Goal: Navigation & Orientation: Find specific page/section

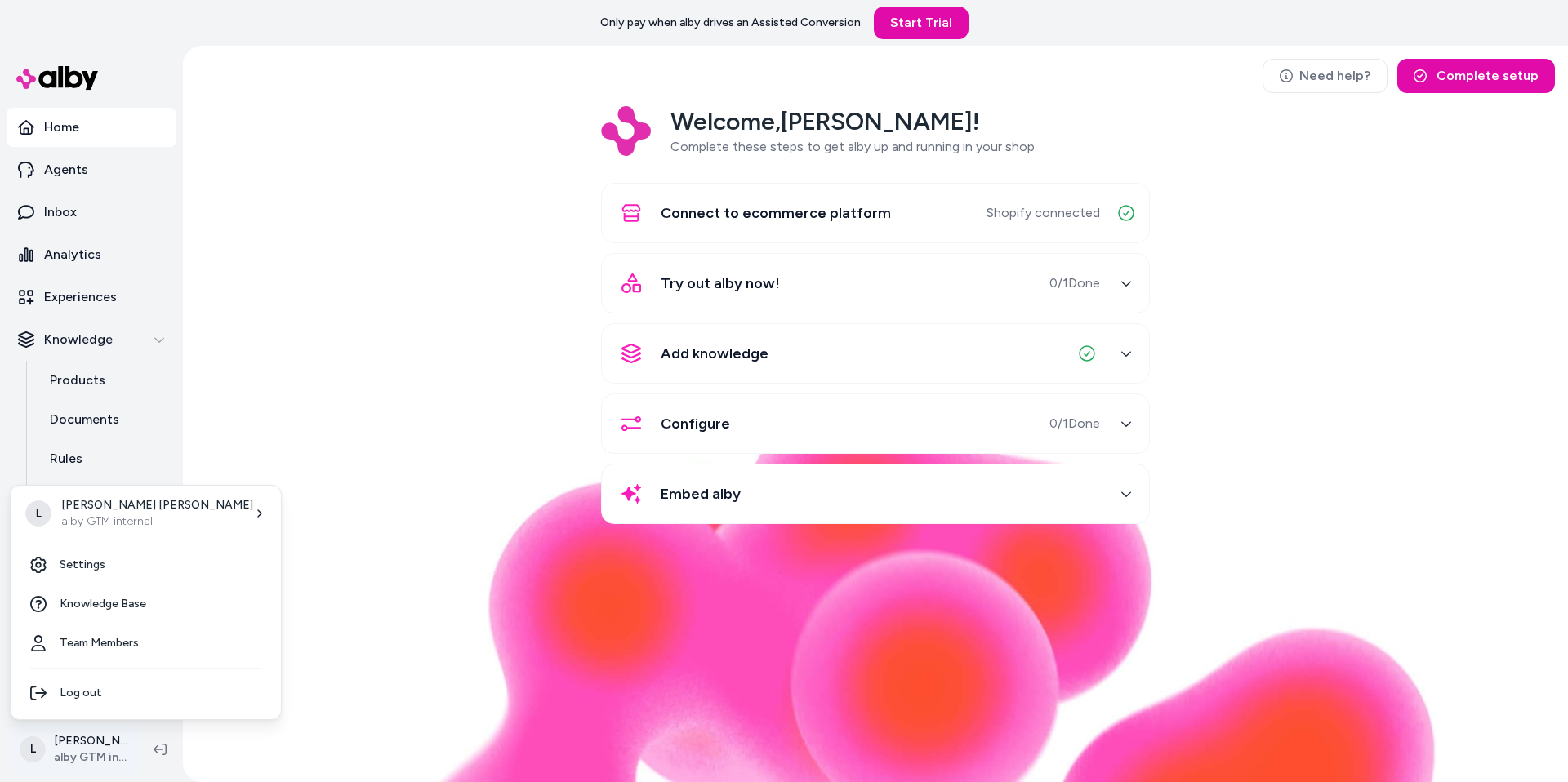
click at [76, 771] on html "Only pay when alby drives an Assisted Conversion Start Trial Home Agents Inbox …" at bounding box center [784, 391] width 1568 height 782
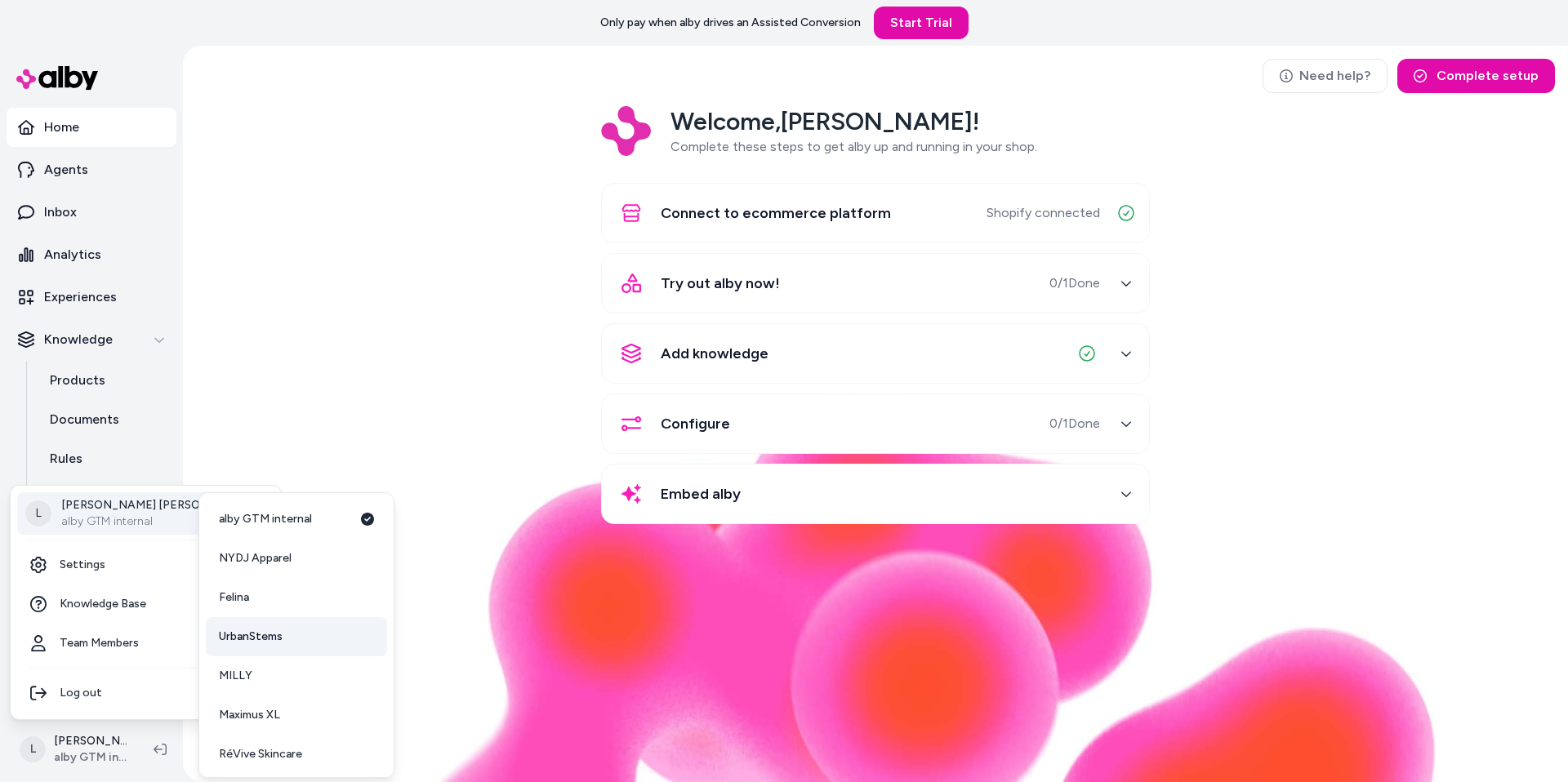
click at [254, 636] on span "UrbanStems" at bounding box center [251, 637] width 64 height 16
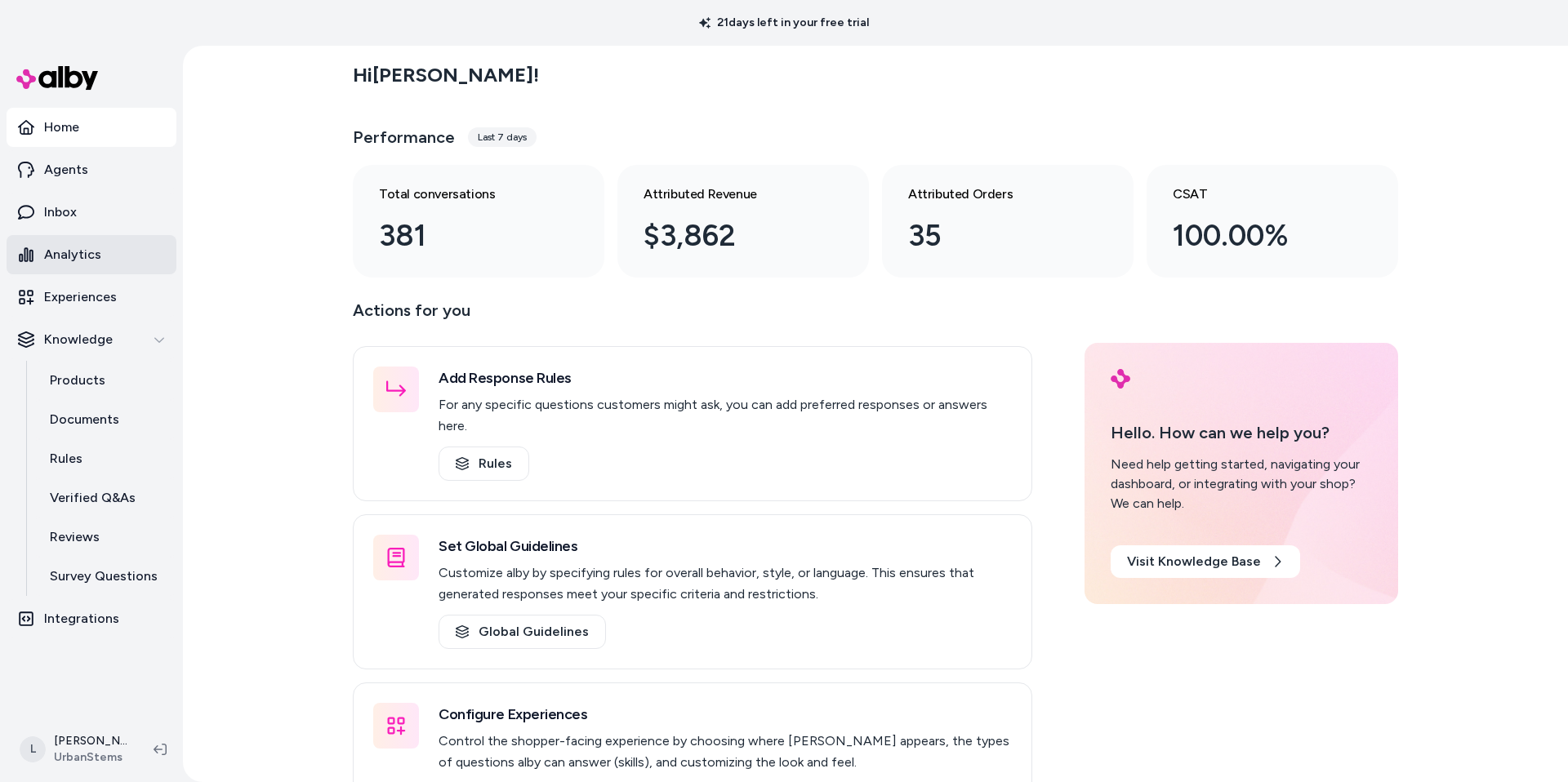
click at [90, 258] on p "Analytics" at bounding box center [73, 254] width 57 height 20
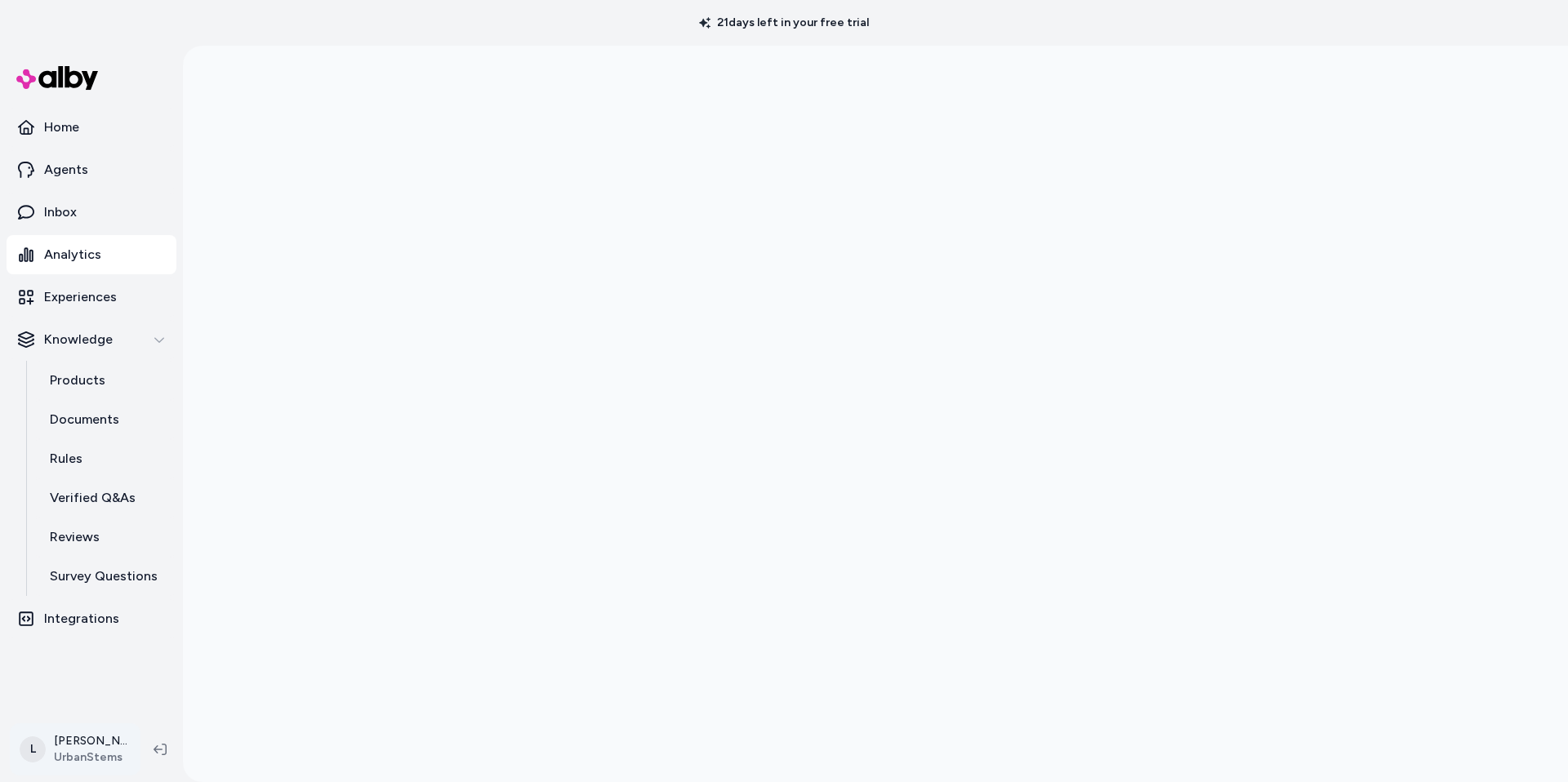
click at [80, 766] on html "21 days left in your free trial Home Agents Inbox Analytics Experiences Knowled…" at bounding box center [784, 391] width 1568 height 782
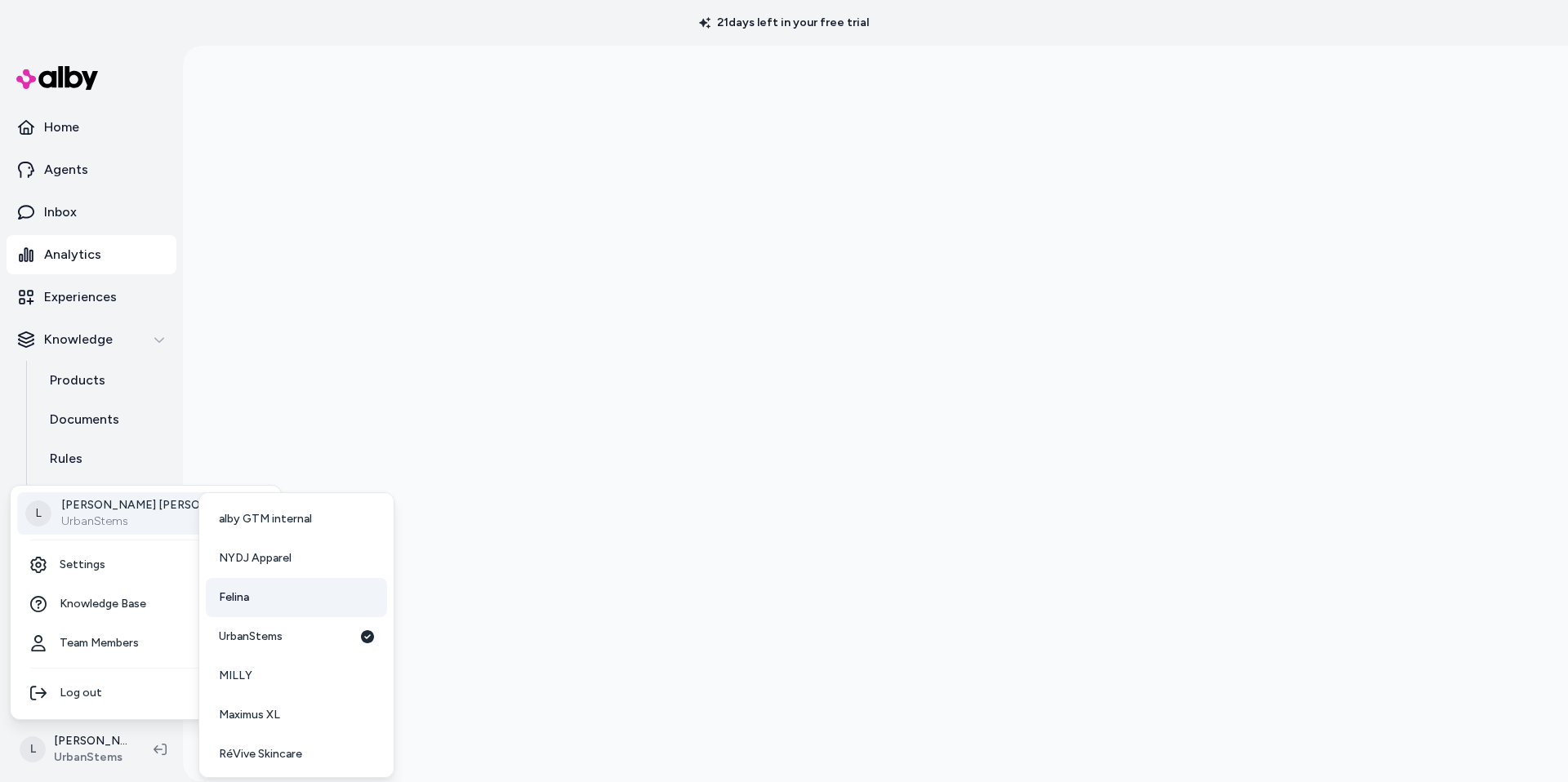
click at [265, 601] on link "Felina" at bounding box center [297, 598] width 182 height 39
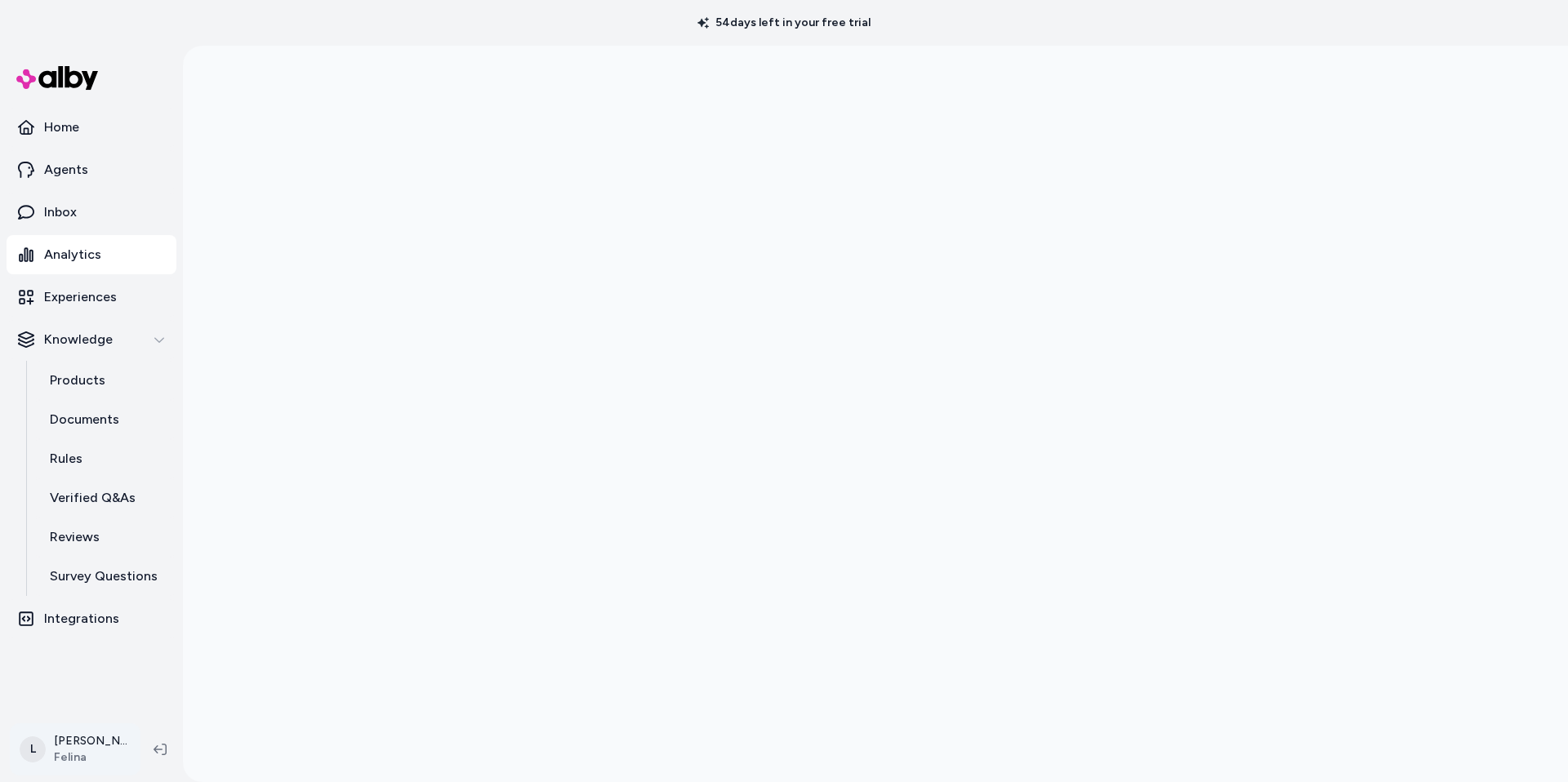
click at [95, 748] on html "54 days left in your free trial Home Agents Inbox Analytics Experiences Knowled…" at bounding box center [784, 391] width 1568 height 782
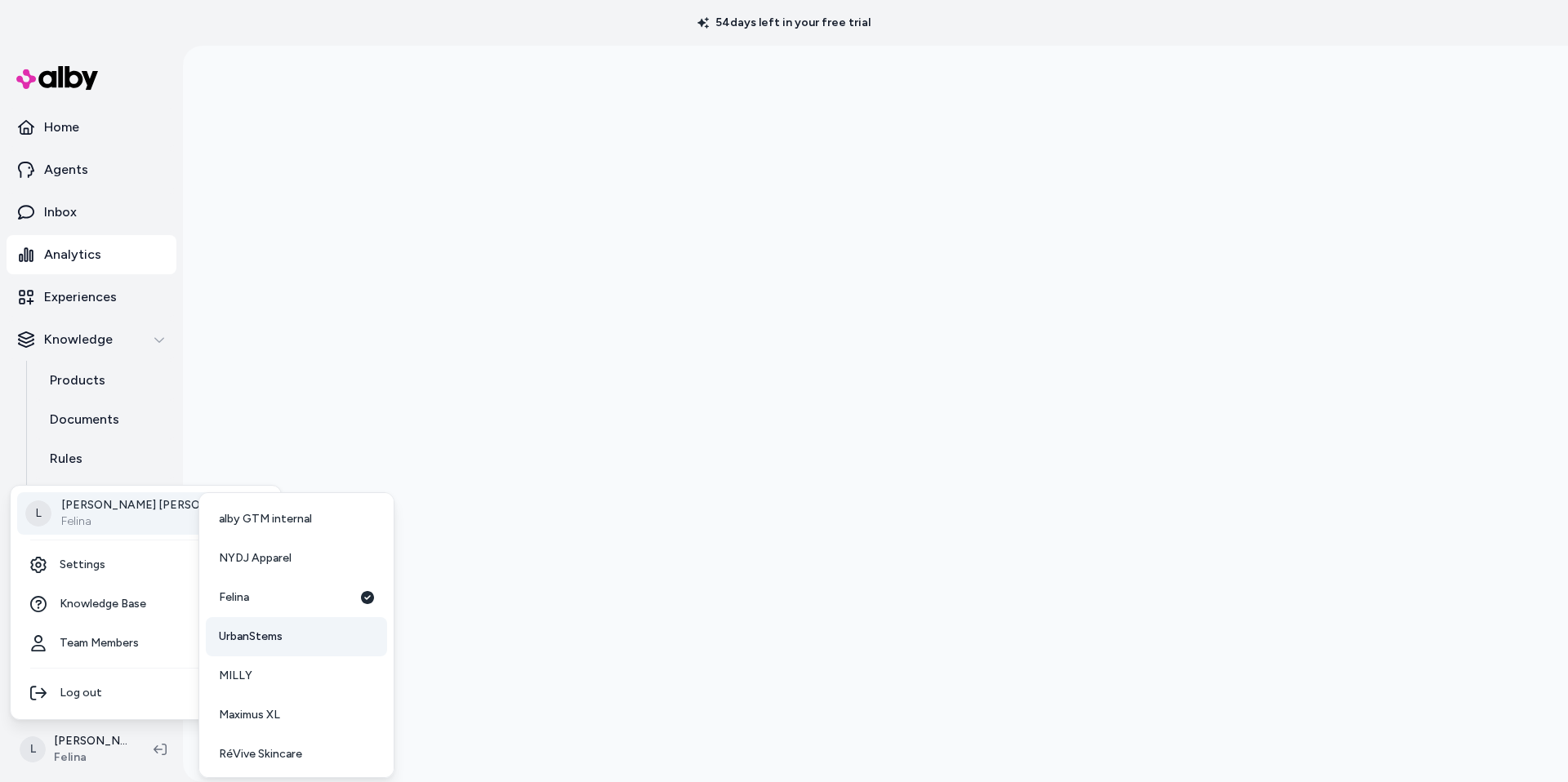
click at [254, 631] on span "UrbanStems" at bounding box center [251, 637] width 64 height 16
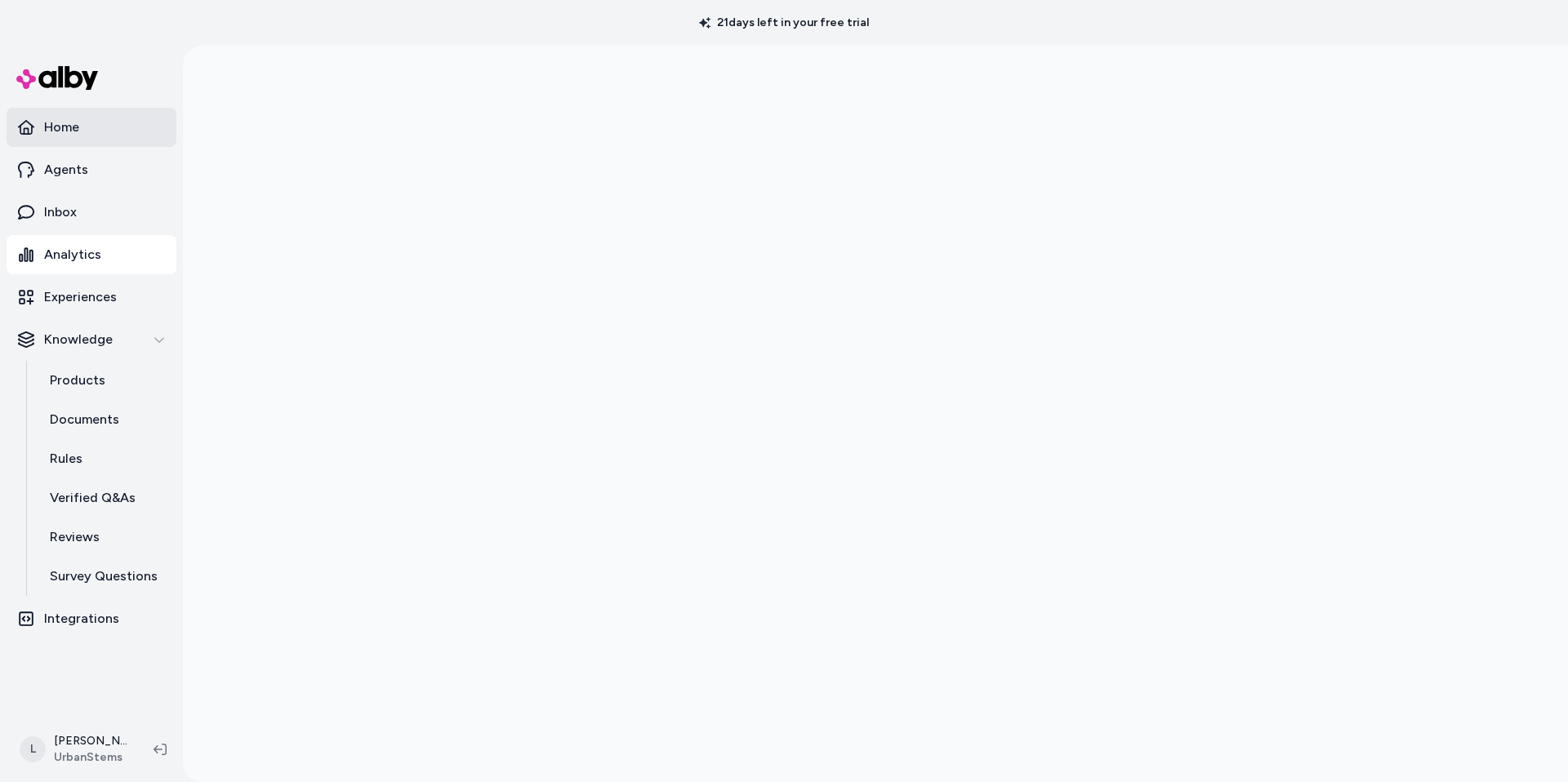
click at [61, 119] on p "Home" at bounding box center [61, 128] width 35 height 20
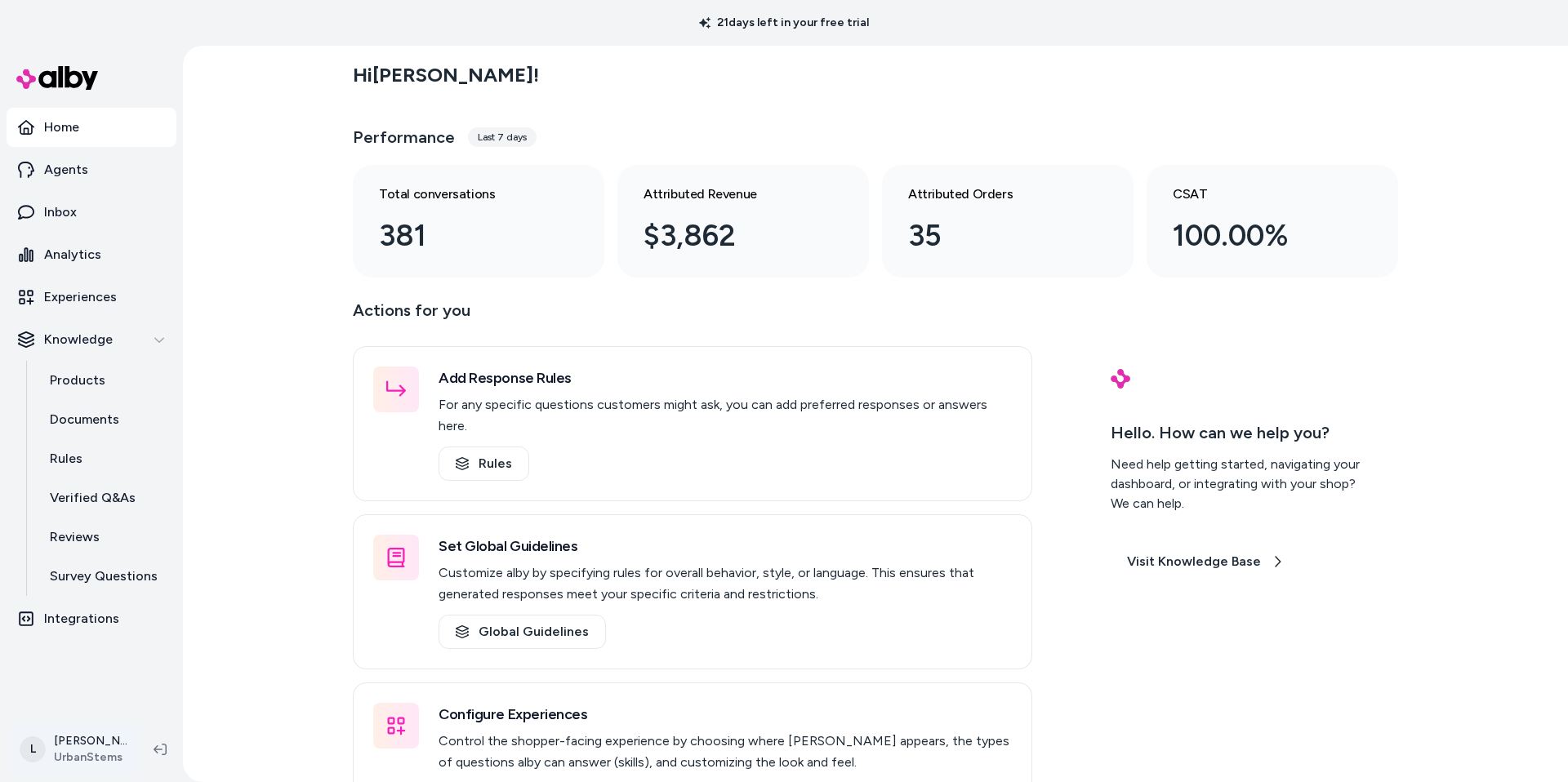
click at [93, 748] on html "21 days left in your free trial Home Agents Inbox Analytics Experiences Knowled…" at bounding box center [784, 391] width 1568 height 782
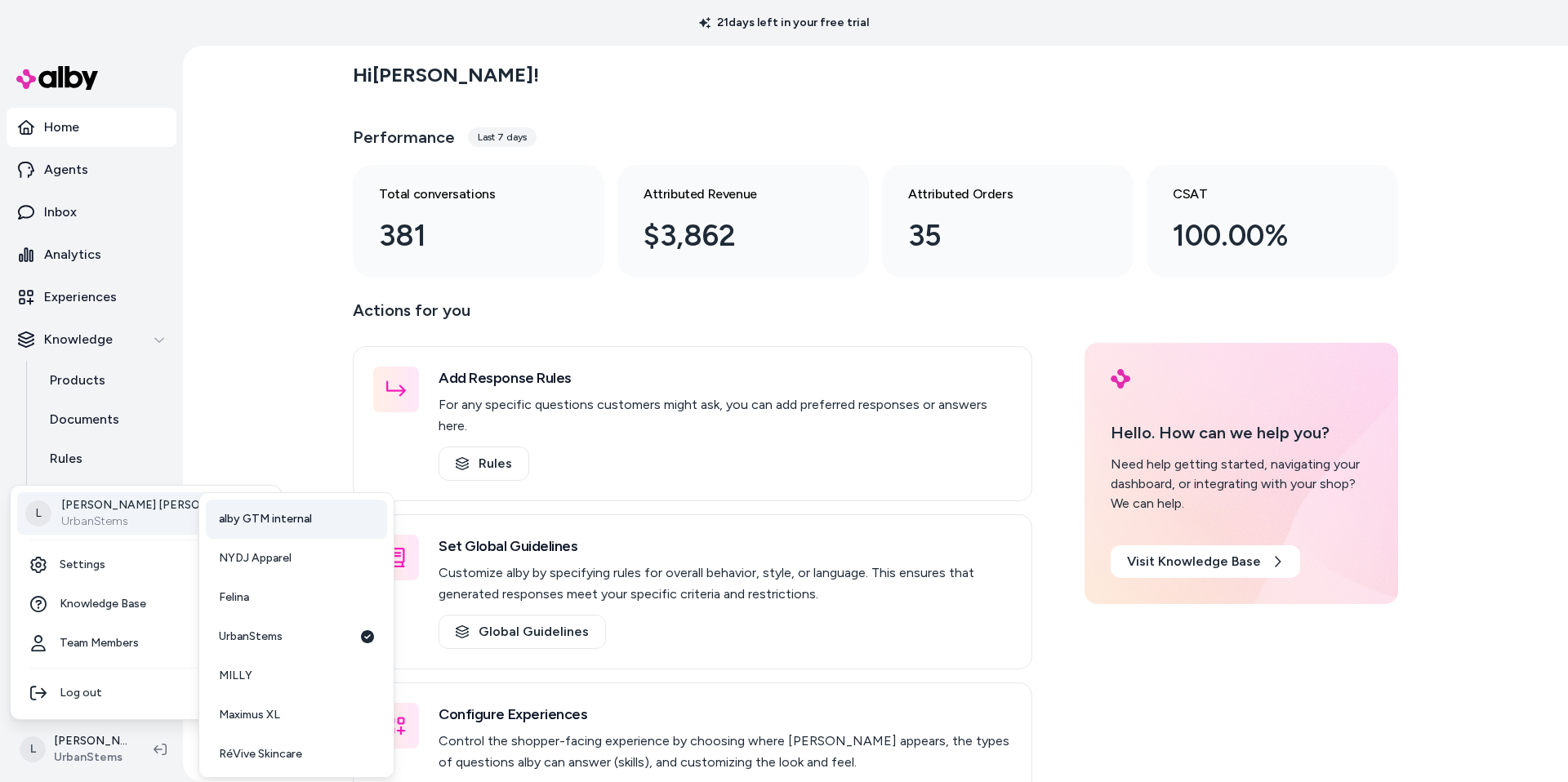
click at [259, 523] on span "alby GTM internal" at bounding box center [266, 519] width 93 height 16
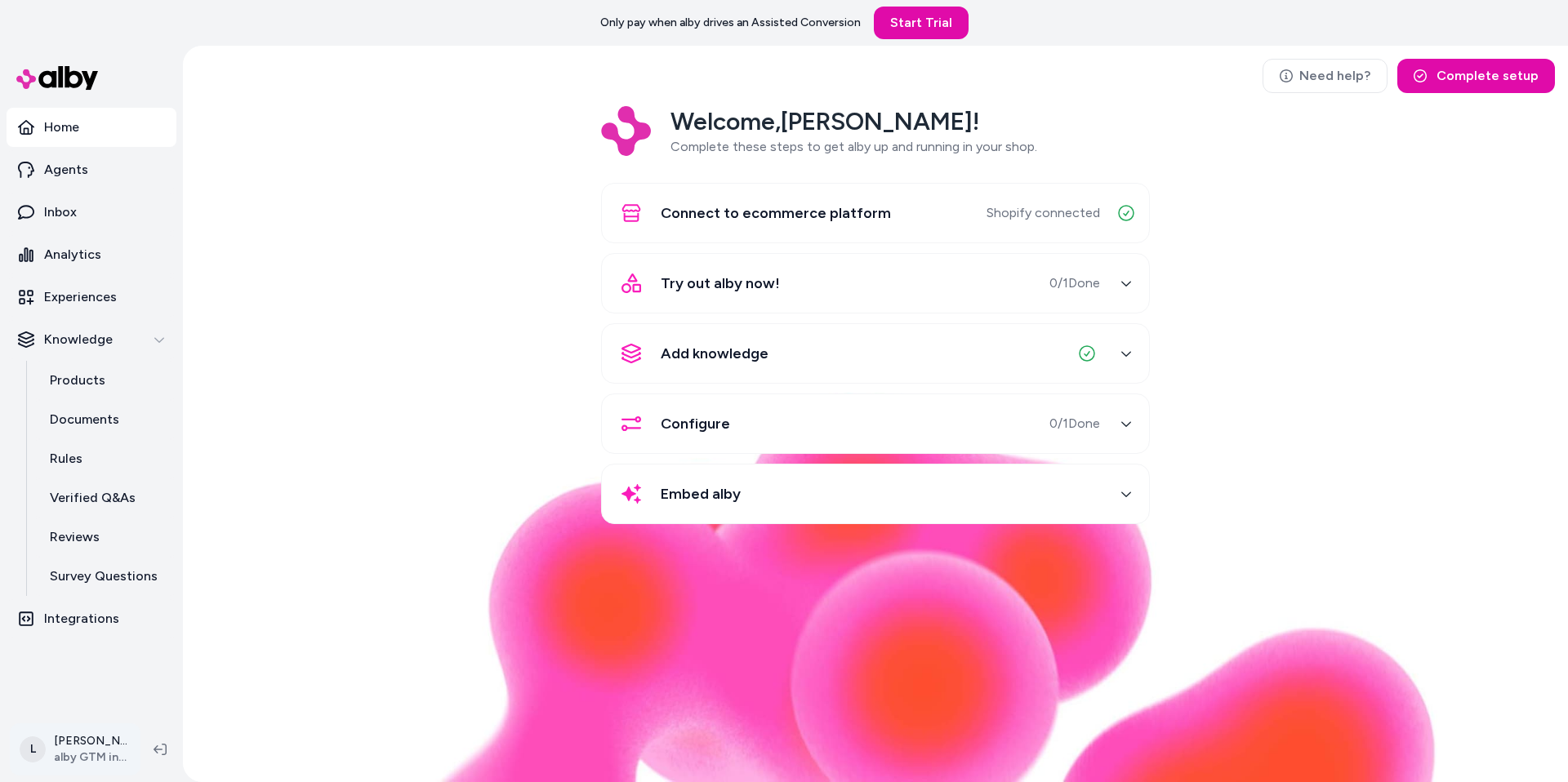
click at [83, 759] on html "Only pay when alby drives an Assisted Conversion Start Trial Home Agents Inbox …" at bounding box center [784, 391] width 1568 height 782
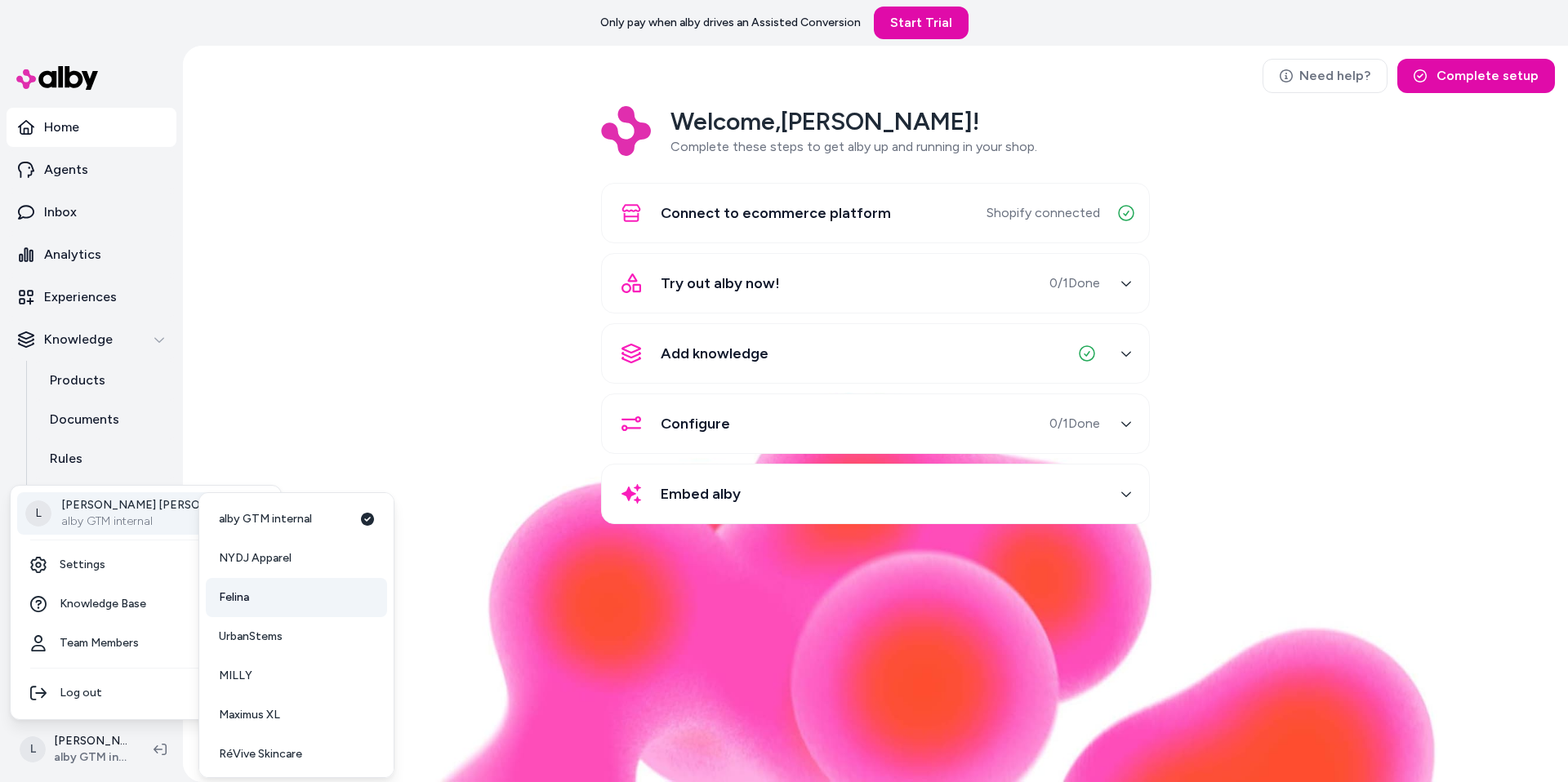
click at [272, 596] on link "Felina" at bounding box center [297, 598] width 182 height 39
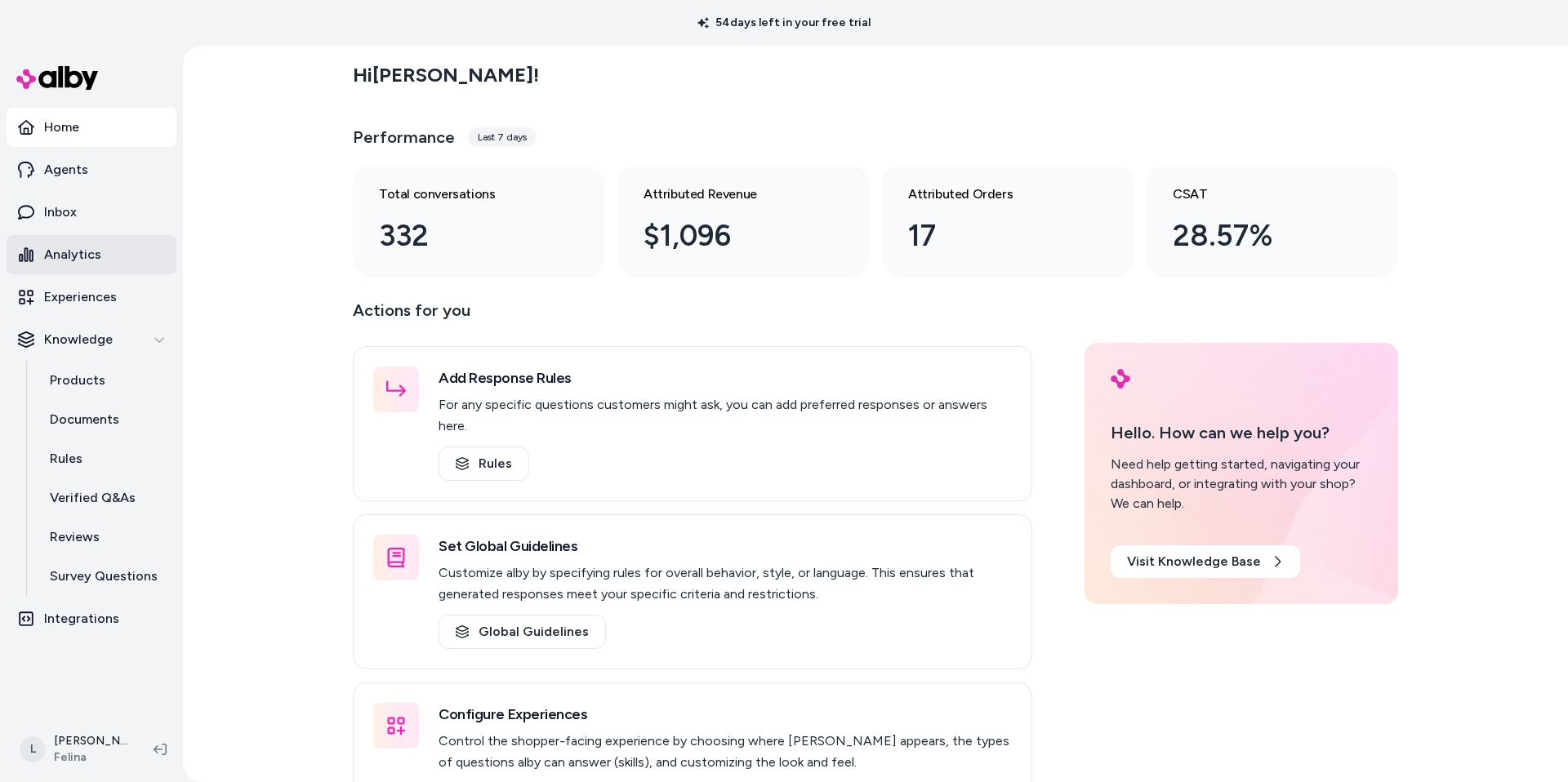
click at [80, 248] on p "Analytics" at bounding box center [73, 254] width 57 height 20
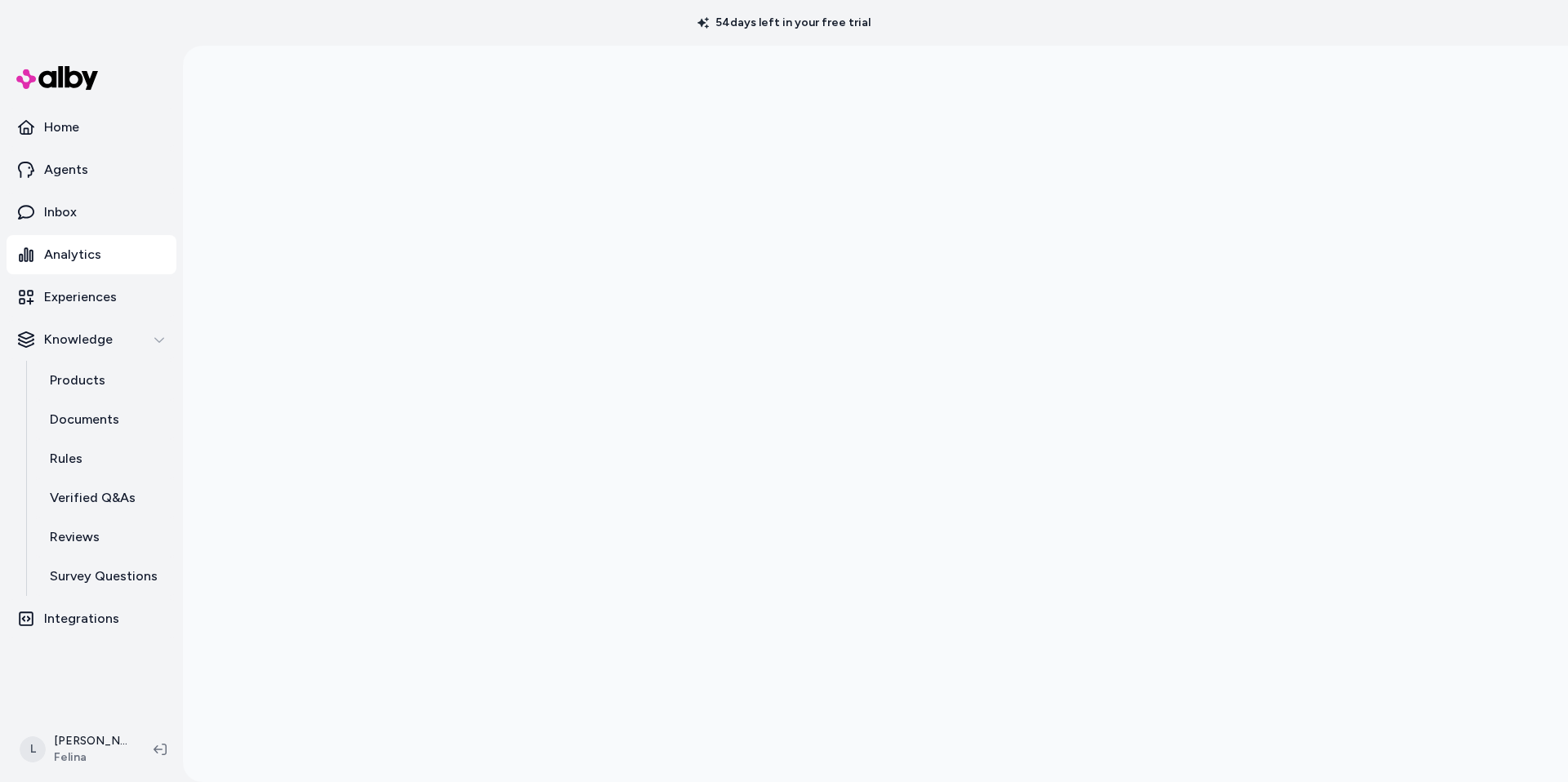
scroll to position [46, 0]
click at [276, 221] on div at bounding box center [875, 391] width 1385 height 782
click at [231, 142] on div at bounding box center [875, 391] width 1385 height 782
click at [284, 220] on div at bounding box center [875, 391] width 1385 height 782
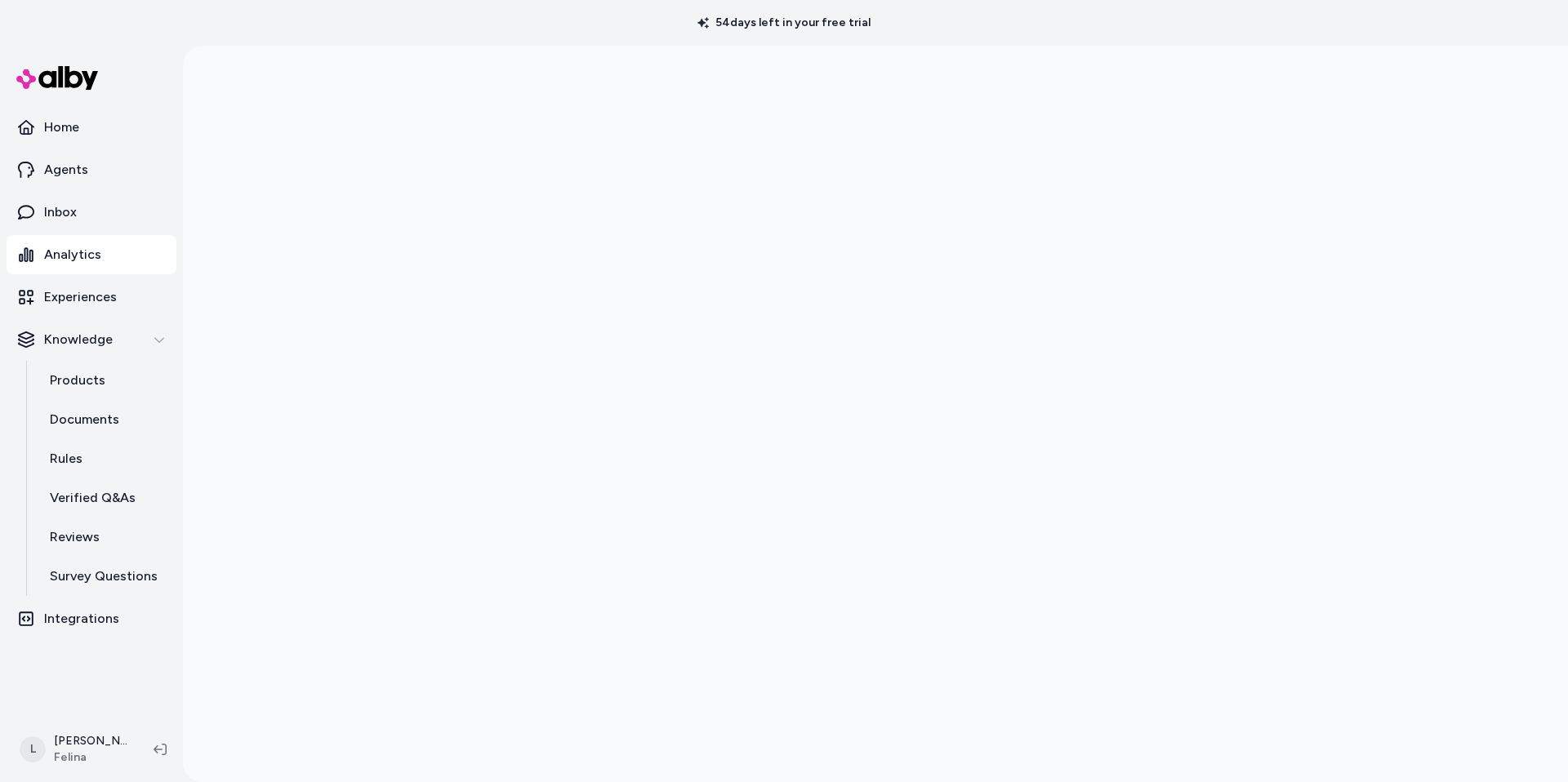
click at [287, 192] on div at bounding box center [875, 391] width 1385 height 782
click at [286, 160] on div at bounding box center [875, 391] width 1385 height 782
click at [286, 124] on div at bounding box center [875, 391] width 1385 height 782
